Goal: Information Seeking & Learning: Learn about a topic

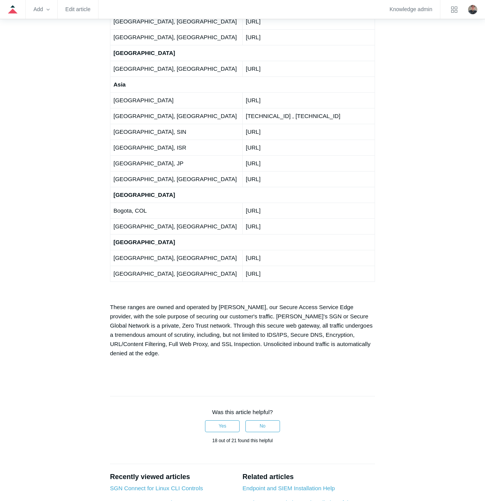
scroll to position [1504, 0]
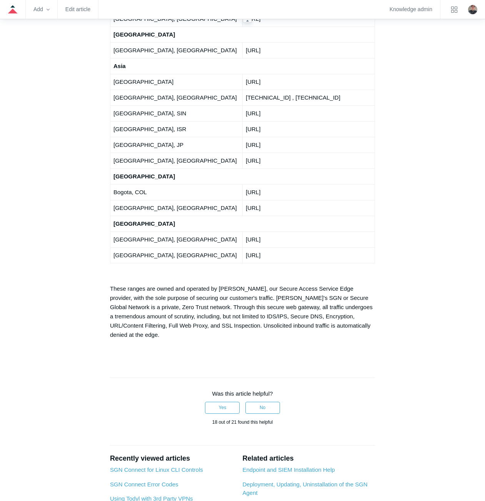
click at [207, 12] on zd-hc-navbar "Add Edit article Knowledge admin" at bounding box center [242, 9] width 485 height 19
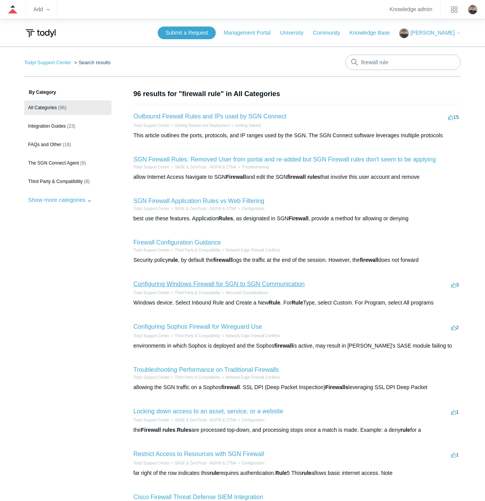
click at [142, 286] on link "Configuring Windows Firewall for SGN to SGN Communication" at bounding box center [218, 284] width 171 height 7
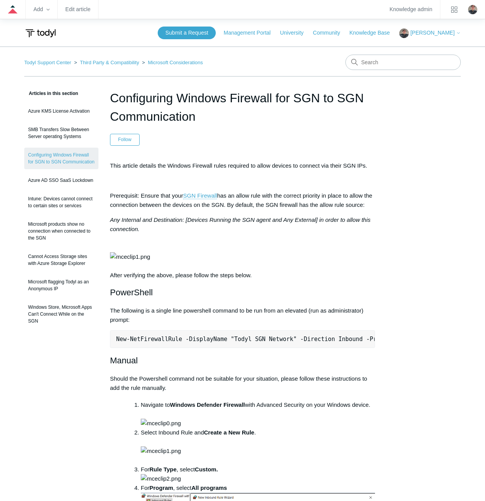
click at [305, 66] on nav "Todyl Support Center Third Party & Compatibility Microsoft Considerations" at bounding box center [242, 66] width 437 height 22
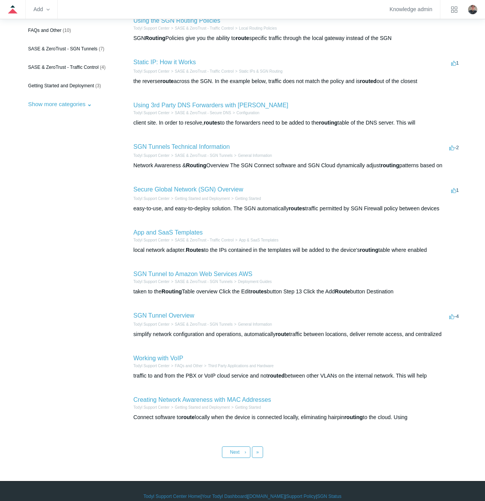
scroll to position [106, 0]
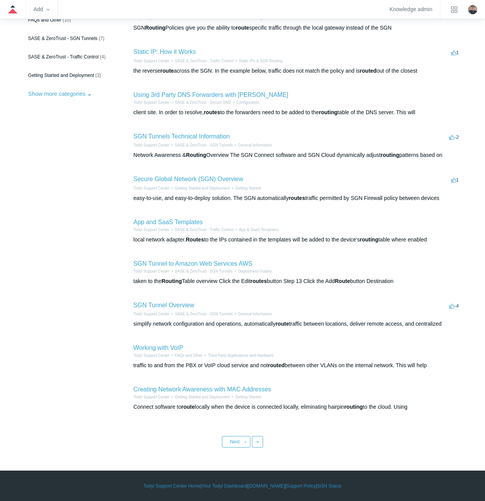
click at [67, 401] on aside "By Category All Categories (33) FAQs and Other (10) SASE & ZeroTrust - SGN Tunn…" at bounding box center [67, 202] width 87 height 438
